Goal: Information Seeking & Learning: Learn about a topic

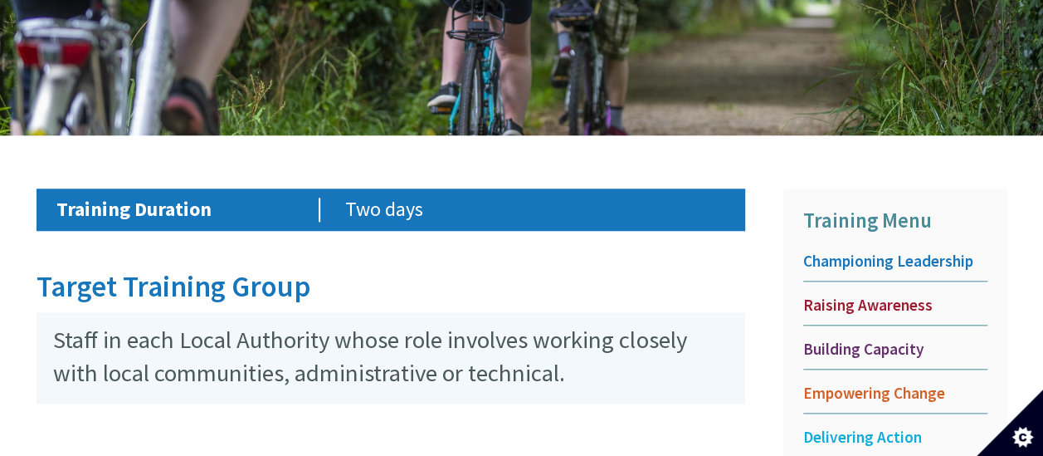
scroll to position [640, 0]
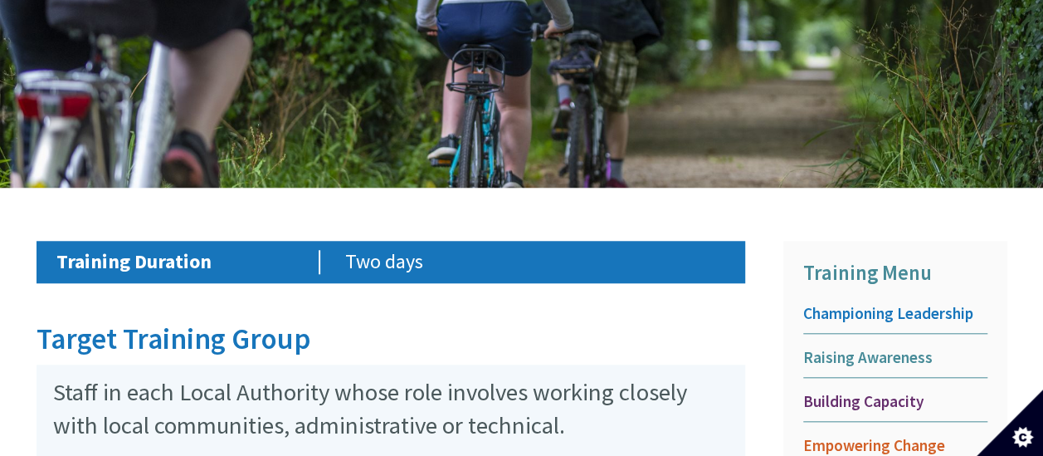
click at [843, 347] on span "Raising Awareness" at bounding box center [895, 357] width 184 height 21
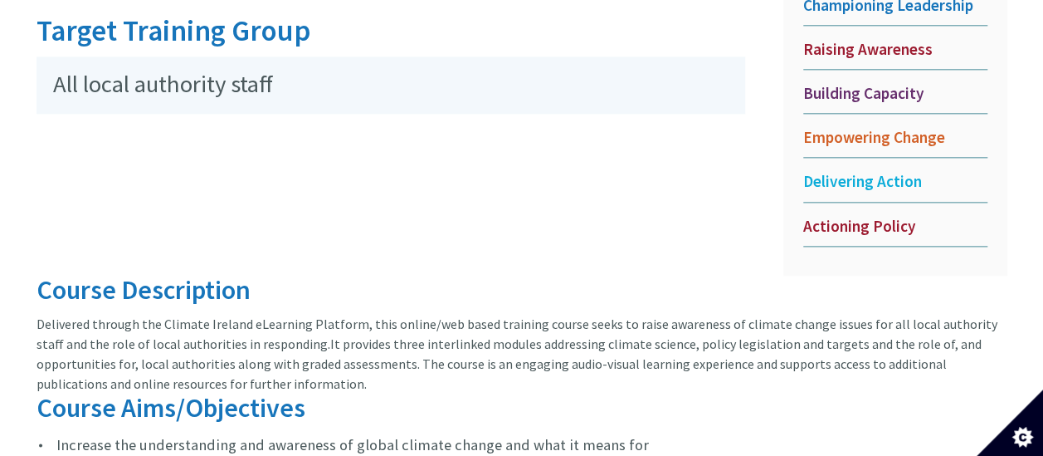
scroll to position [950, 0]
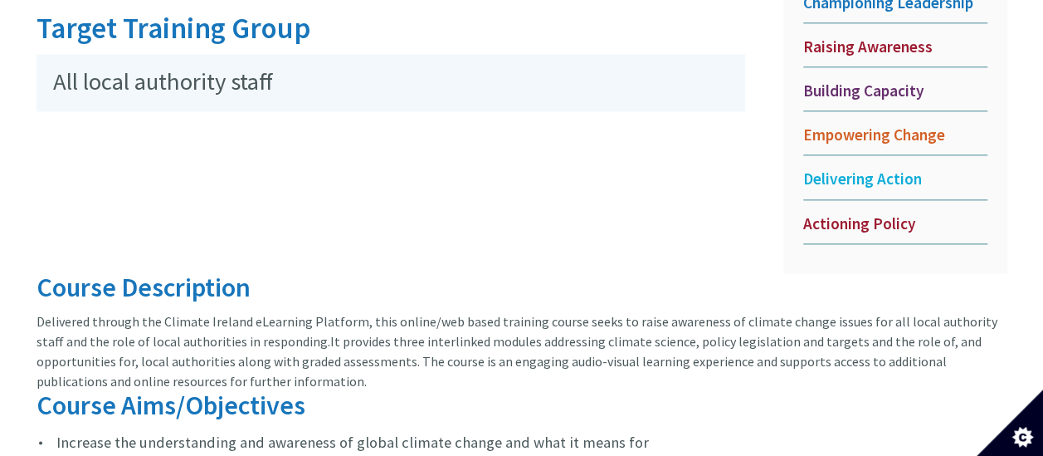
click at [153, 313] on font "Delivered through the Climate Ireland eLearning Platform, this online/web based…" at bounding box center [517, 331] width 961 height 37
drag, startPoint x: 163, startPoint y: 302, endPoint x: 353, endPoint y: 298, distance: 189.2
click at [353, 313] on font "Delivered through the Climate Ireland eLearning Platform, this online/web based…" at bounding box center [517, 331] width 961 height 37
copy font "limate Ireland eLearning Platform"
